Goal: Entertainment & Leisure: Browse casually

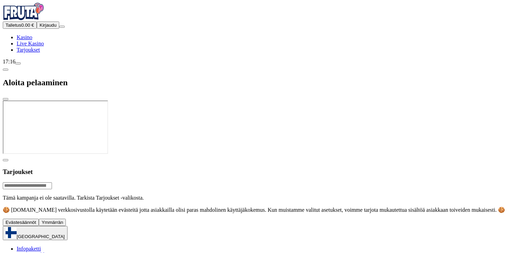
click at [39, 28] on span "Kirjaudu" at bounding box center [47, 25] width 17 height 5
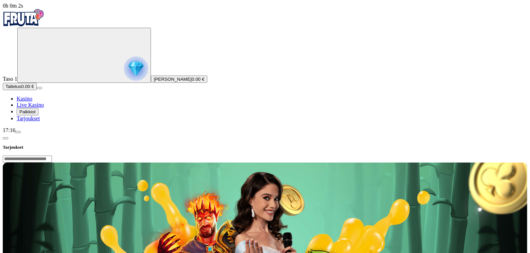
click at [36, 114] on span "Palkkiot" at bounding box center [27, 111] width 16 height 5
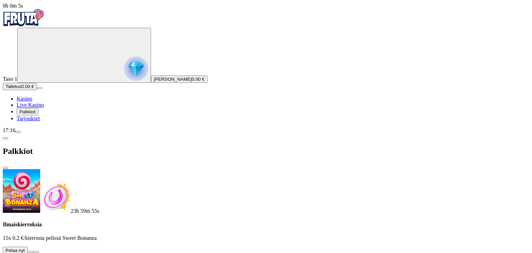
click at [33, 251] on button at bounding box center [31, 252] width 6 height 2
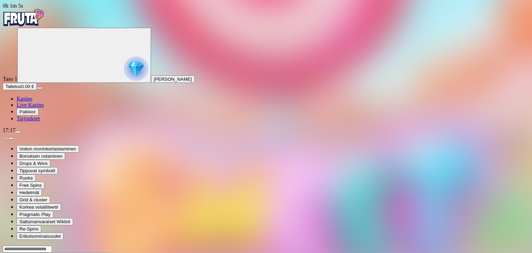
click at [32, 101] on span "Kasino" at bounding box center [25, 99] width 16 height 6
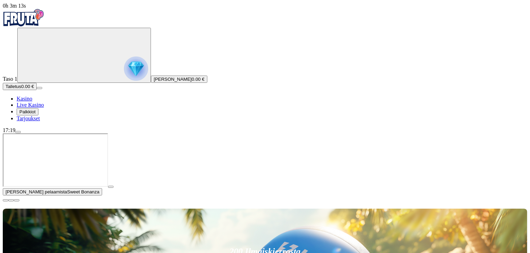
click at [6, 200] on span "close icon" at bounding box center [6, 200] width 0 height 0
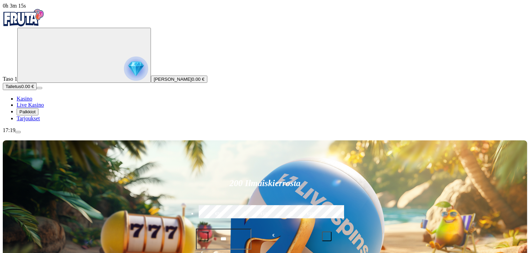
click at [36, 114] on span "Palkkiot" at bounding box center [27, 111] width 16 height 5
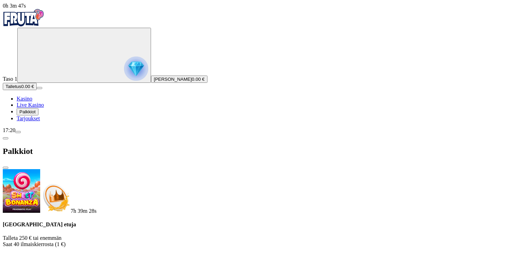
click at [32, 101] on span "Kasino" at bounding box center [25, 99] width 16 height 6
click at [200, 133] on div "Palkkiot" at bounding box center [266, 151] width 526 height 36
click at [6, 168] on span "close icon" at bounding box center [6, 168] width 0 height 0
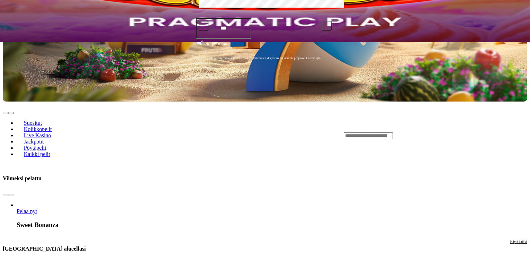
scroll to position [209, 0]
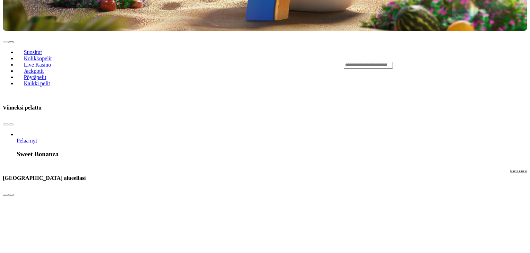
scroll to position [281, 0]
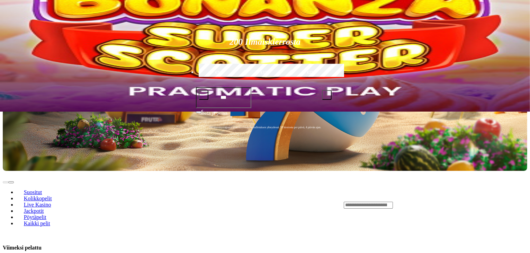
scroll to position [0, 0]
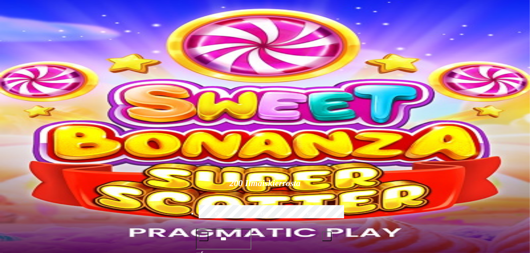
type input "**********"
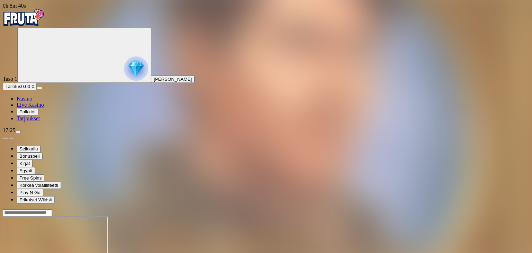
click at [32, 101] on span "Kasino" at bounding box center [25, 99] width 16 height 6
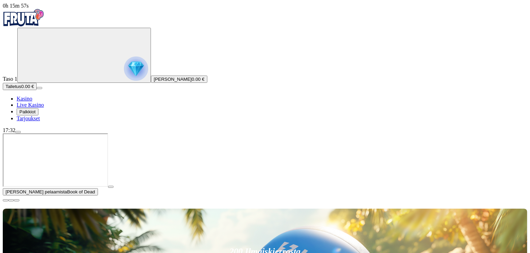
click at [18, 132] on span "menu icon" at bounding box center [18, 132] width 0 height 0
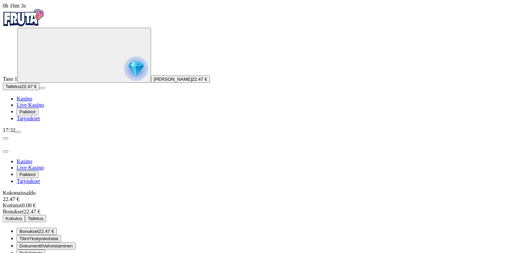
click at [6, 151] on span "close icon" at bounding box center [6, 151] width 0 height 0
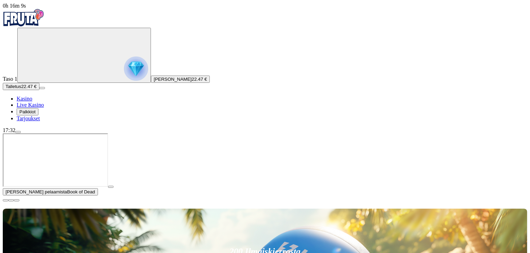
click at [6, 200] on span "close icon" at bounding box center [6, 200] width 0 height 0
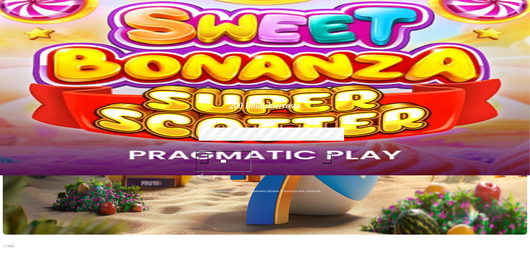
scroll to position [77, 0]
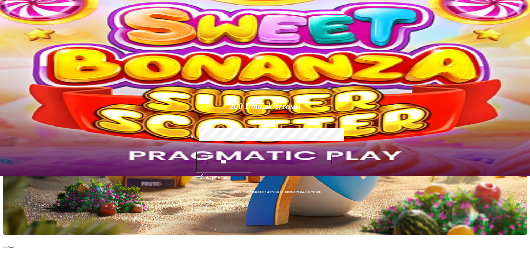
type input "**********"
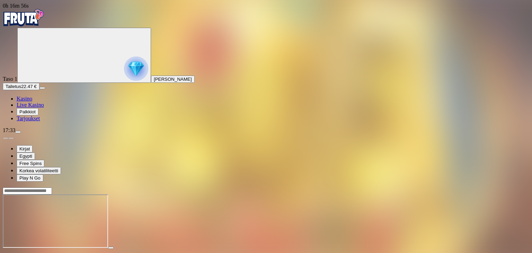
click at [6, 252] on span "close icon" at bounding box center [6, 254] width 0 height 0
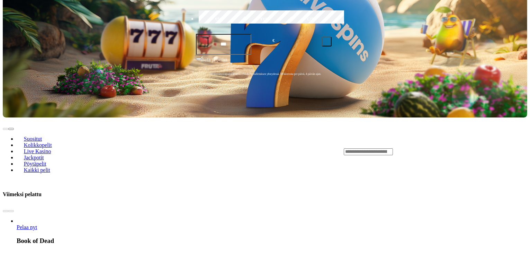
scroll to position [225, 0]
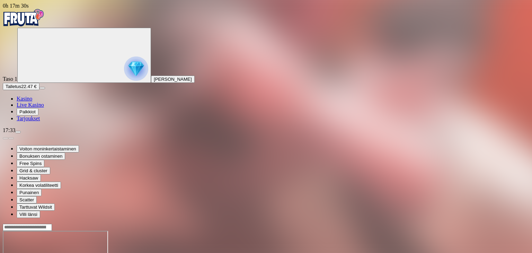
click at [52, 224] on input "Search" at bounding box center [27, 227] width 49 height 7
type input "****"
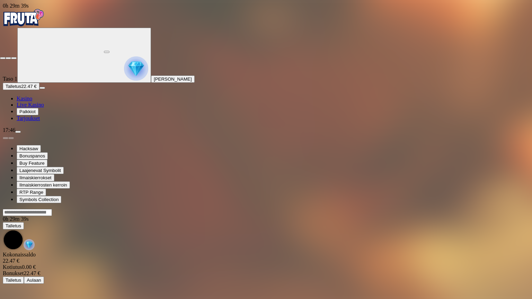
click at [3, 58] on span "close icon" at bounding box center [3, 58] width 0 height 0
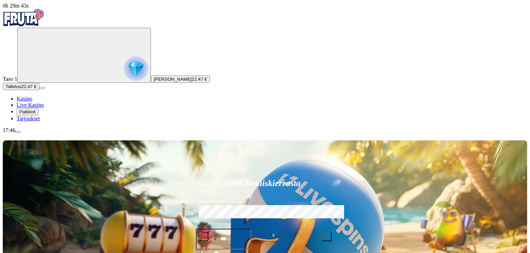
click at [36, 114] on span "Palkkiot" at bounding box center [27, 111] width 16 height 5
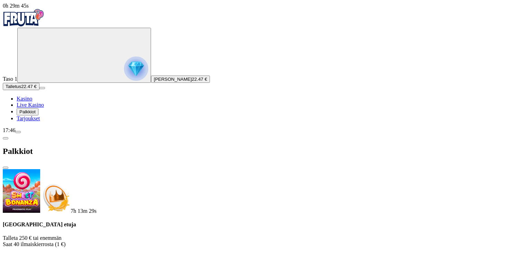
click at [40, 121] on span "Tarjoukset" at bounding box center [28, 118] width 23 height 6
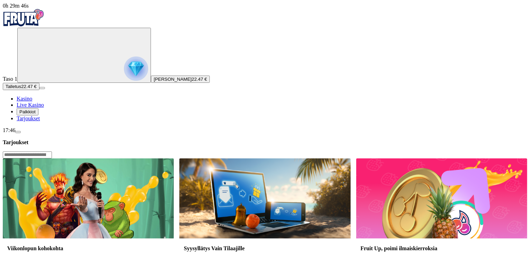
click at [18, 132] on span "menu icon" at bounding box center [18, 132] width 0 height 0
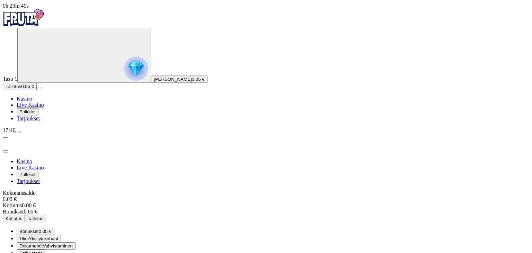
click at [6, 151] on span "close icon" at bounding box center [6, 151] width 0 height 0
